Goal: Task Accomplishment & Management: Complete application form

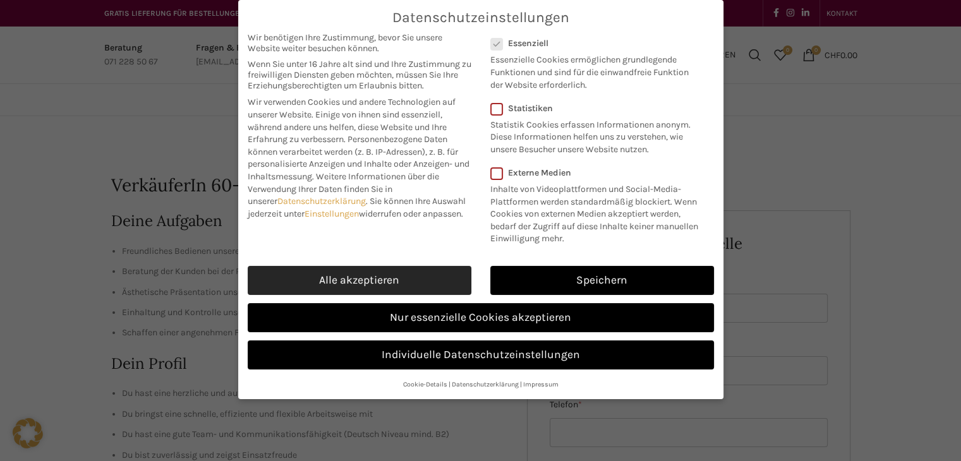
click at [338, 278] on link "Alle akzeptieren" at bounding box center [360, 280] width 224 height 29
checkbox input "true"
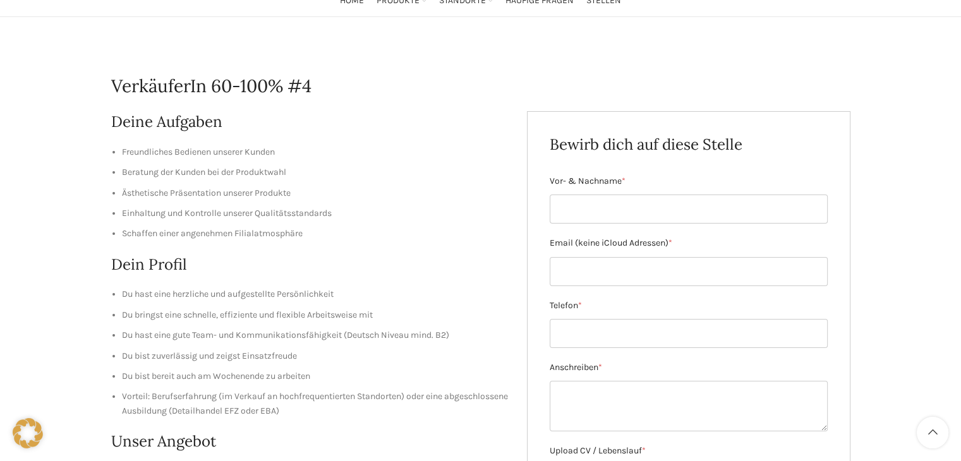
scroll to position [97, 0]
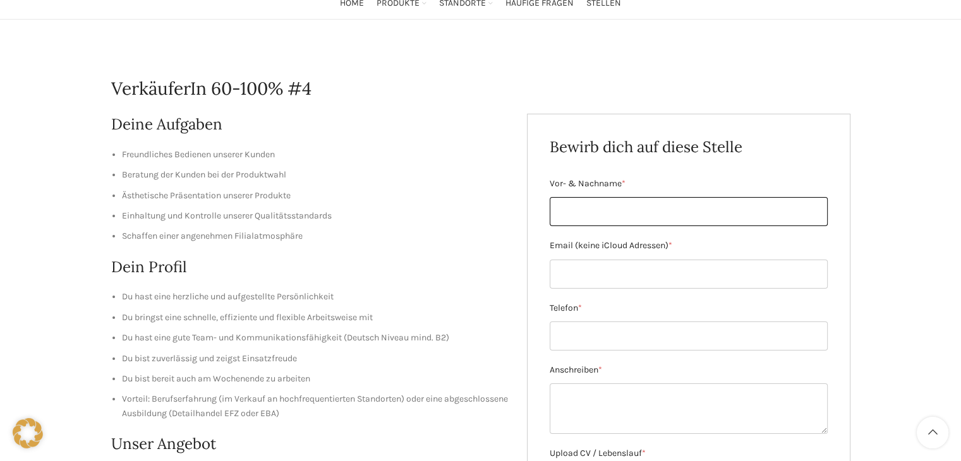
click at [574, 215] on input "Vor- & Nachname *" at bounding box center [689, 211] width 278 height 29
type input "m"
type input "[PERSON_NAME]"
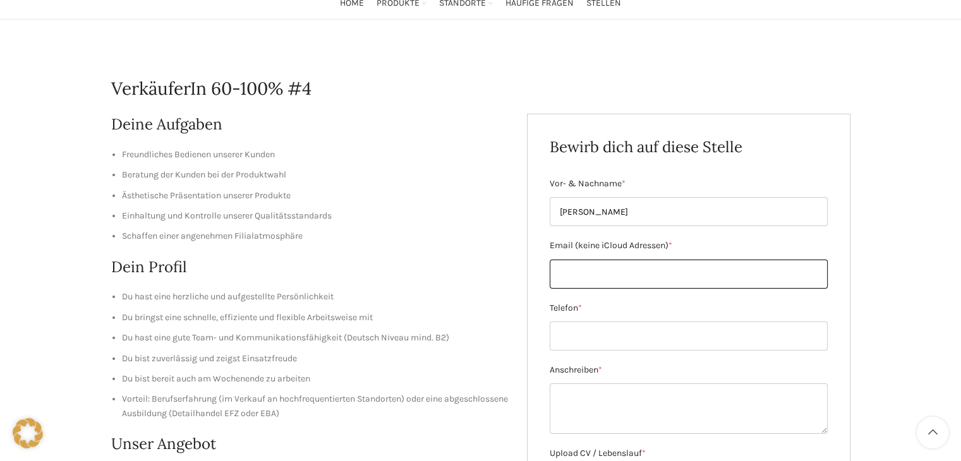
click at [574, 277] on input "Email (keine iCloud Adressen) *" at bounding box center [689, 274] width 278 height 29
type input "[EMAIL_ADDRESS][DOMAIN_NAME]"
click at [619, 342] on input "Telefon *" at bounding box center [689, 336] width 278 height 29
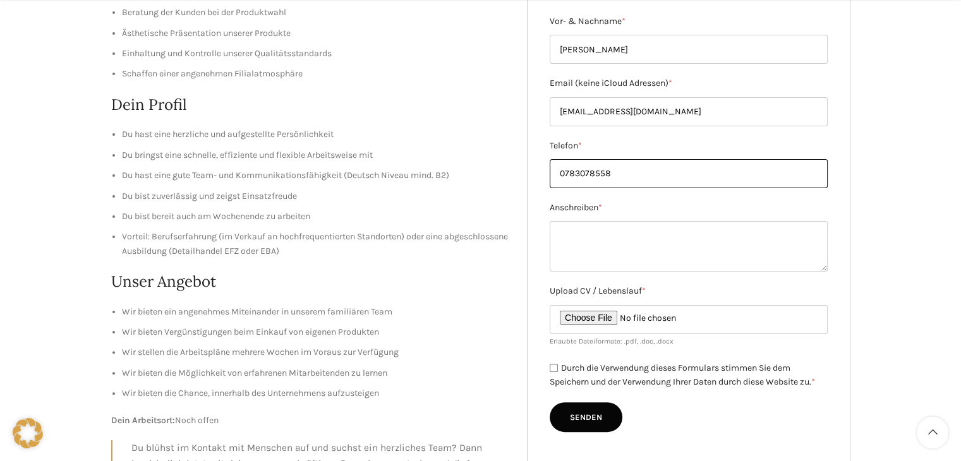
scroll to position [275, 0]
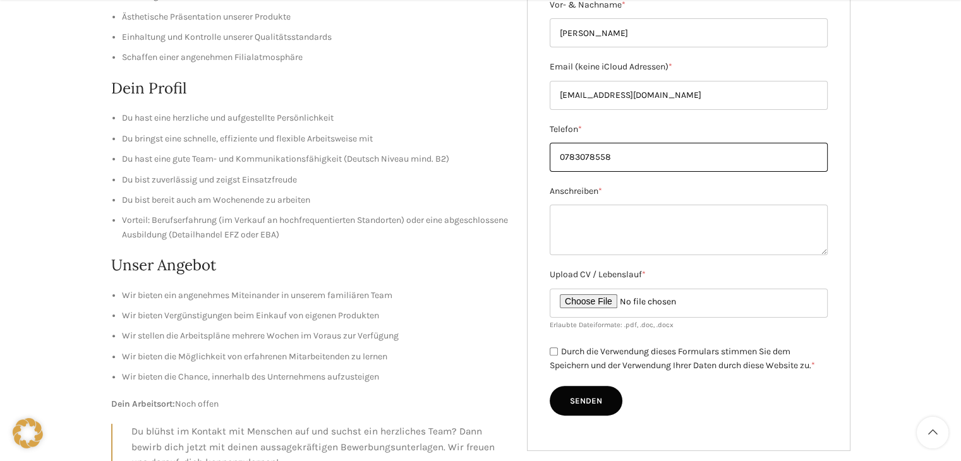
type input "0783078558"
click at [584, 301] on input "Upload CV / Lebenslauf *" at bounding box center [689, 303] width 278 height 29
type input "C:\fakepath\Lebenslauf - [PERSON_NAME].pdf"
click at [551, 354] on input "Durch die Verwendung dieses Formulars stimmen Sie dem Speichern und der Verwend…" at bounding box center [554, 352] width 8 height 8
checkbox input "true"
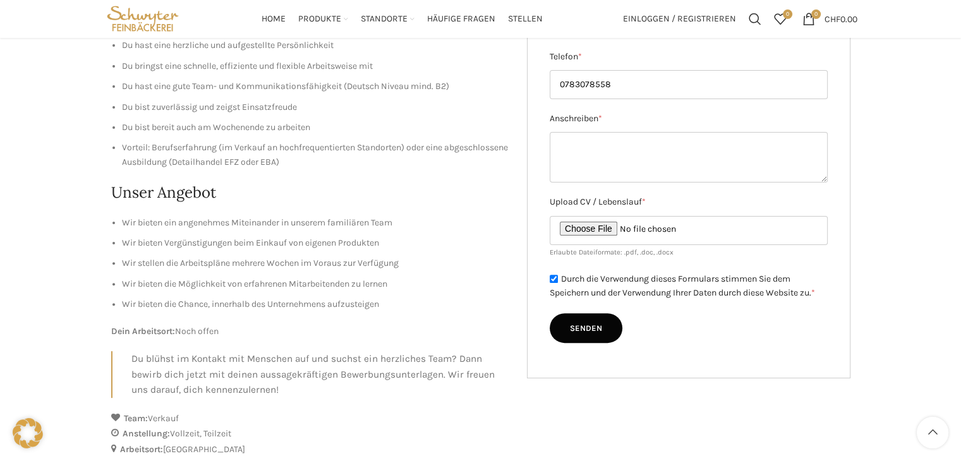
scroll to position [247, 0]
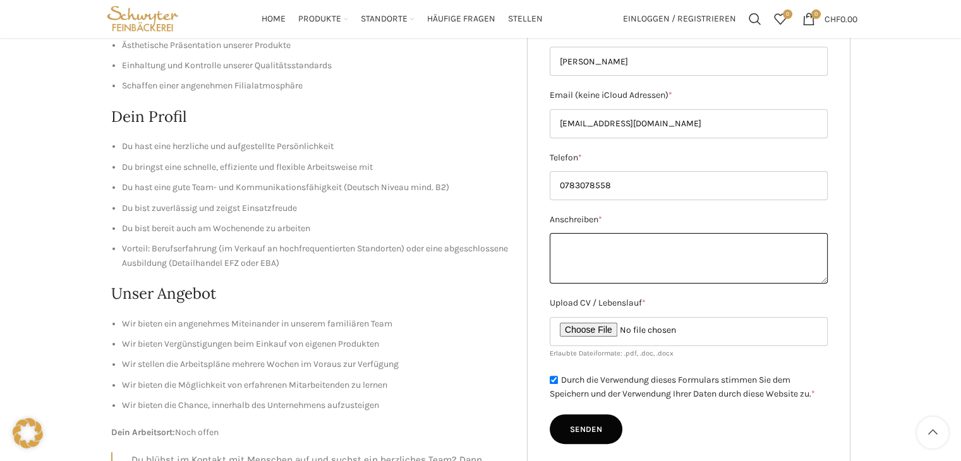
click at [572, 241] on textarea "Anschreiben *" at bounding box center [689, 258] width 278 height 51
paste textarea "Loremips Do. Sitame Consectet adi Elitseddoei Temp incidid Utlab etd Magnaa, en…"
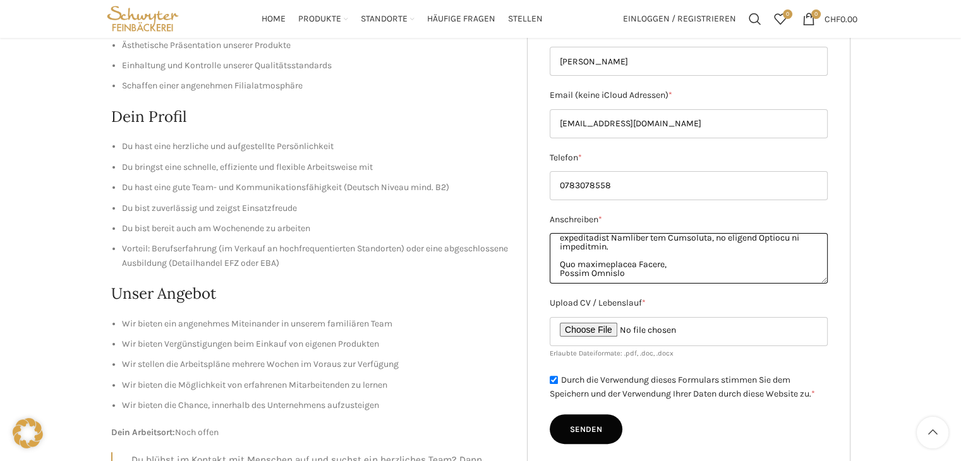
scroll to position [0, 0]
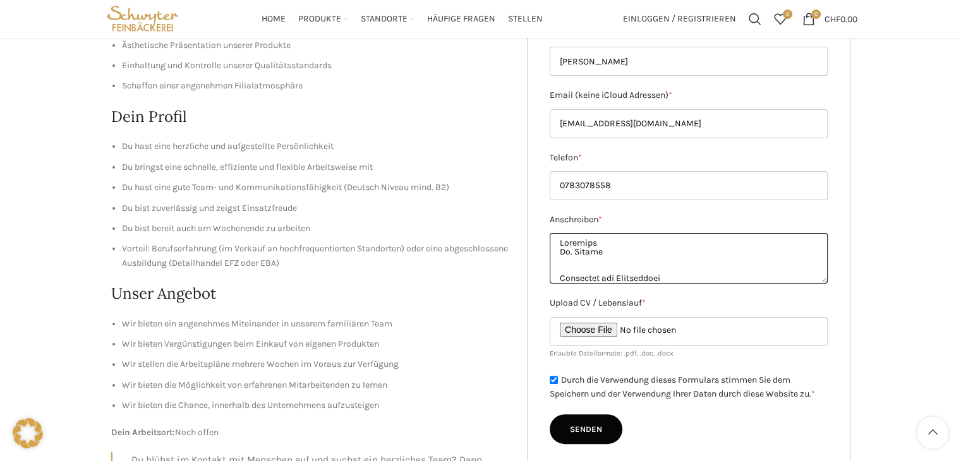
type textarea "Loremips Do. Sitame Consectet adi Elitseddoei Temp incidid Utlab etd Magnaa, en…"
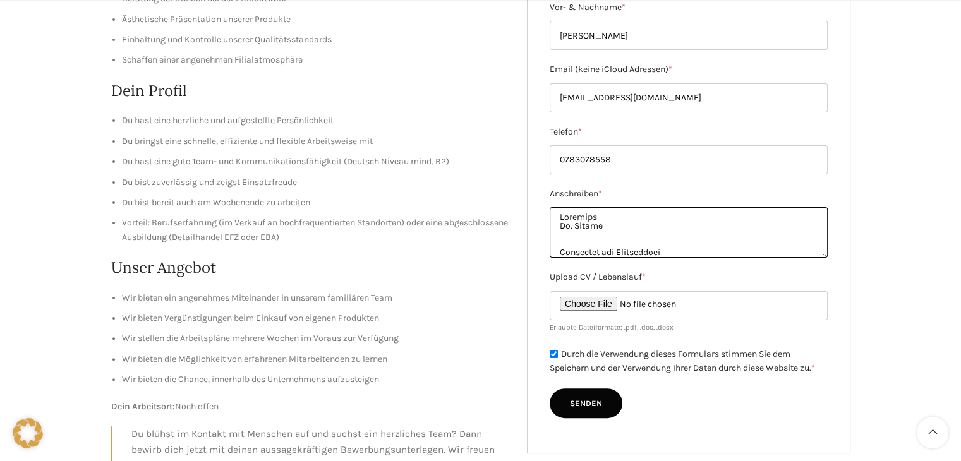
scroll to position [345, 0]
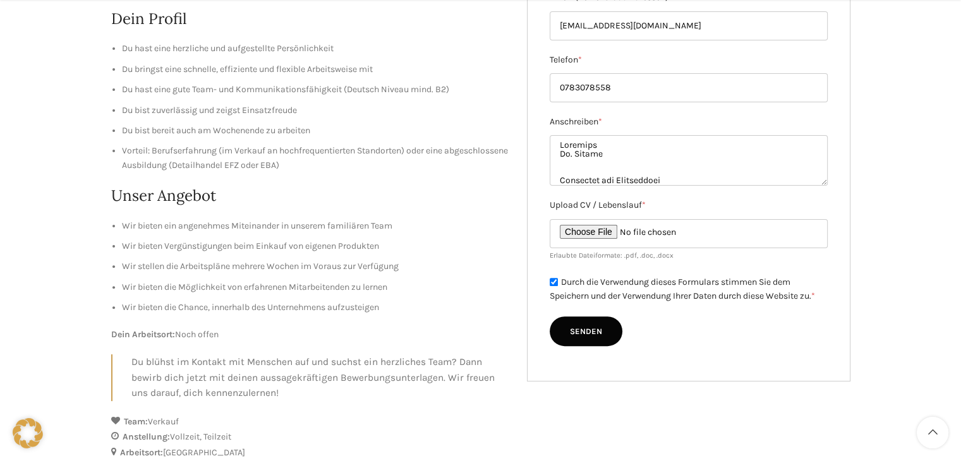
click at [586, 330] on input "Senden" at bounding box center [586, 332] width 73 height 30
type input "Senden"
